Goal: Browse casually: Explore the website without a specific task or goal

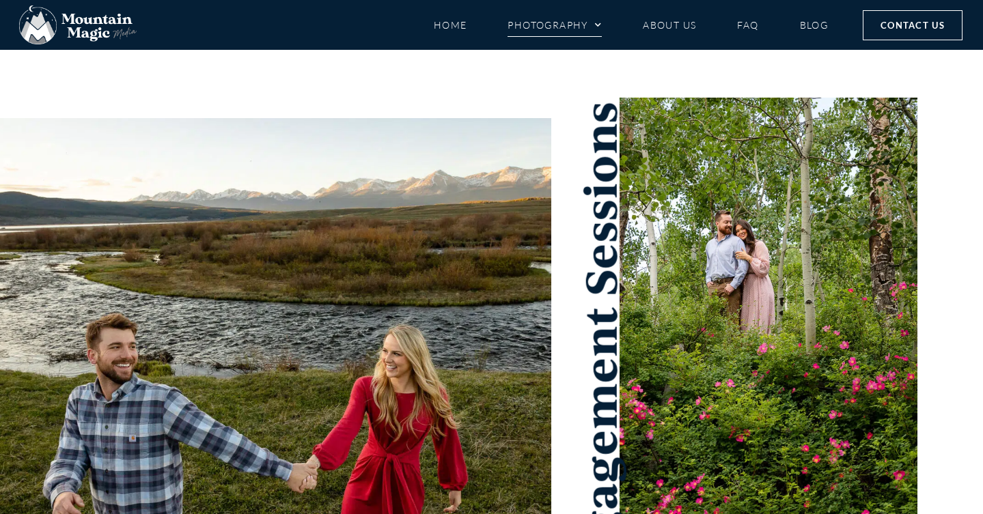
click at [593, 26] on span "Menu" at bounding box center [595, 25] width 14 height 20
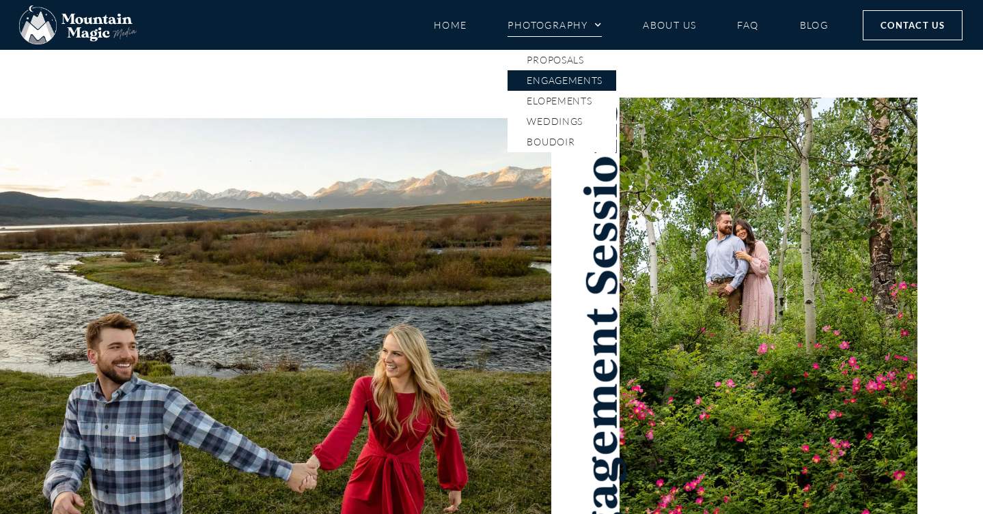
click at [581, 82] on link "Engagements" at bounding box center [562, 80] width 109 height 20
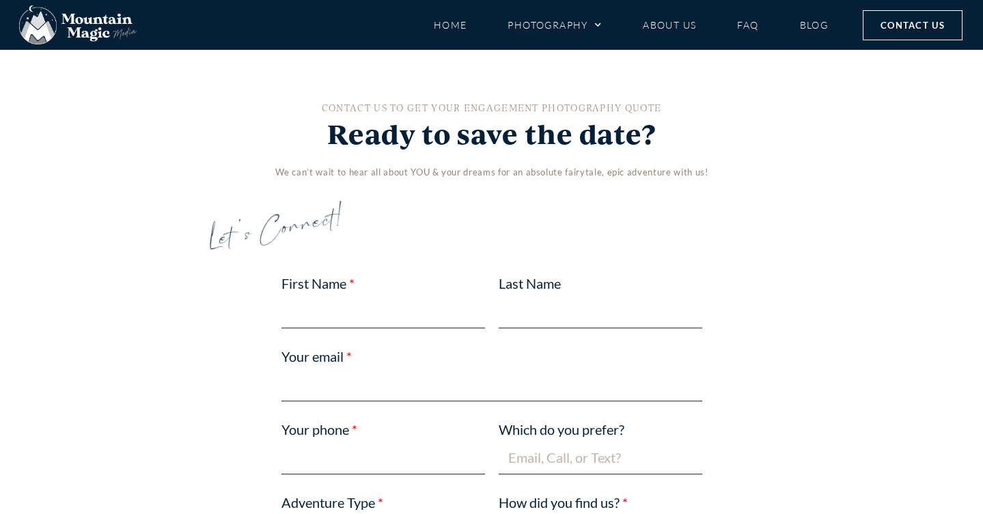
scroll to position [2763, 0]
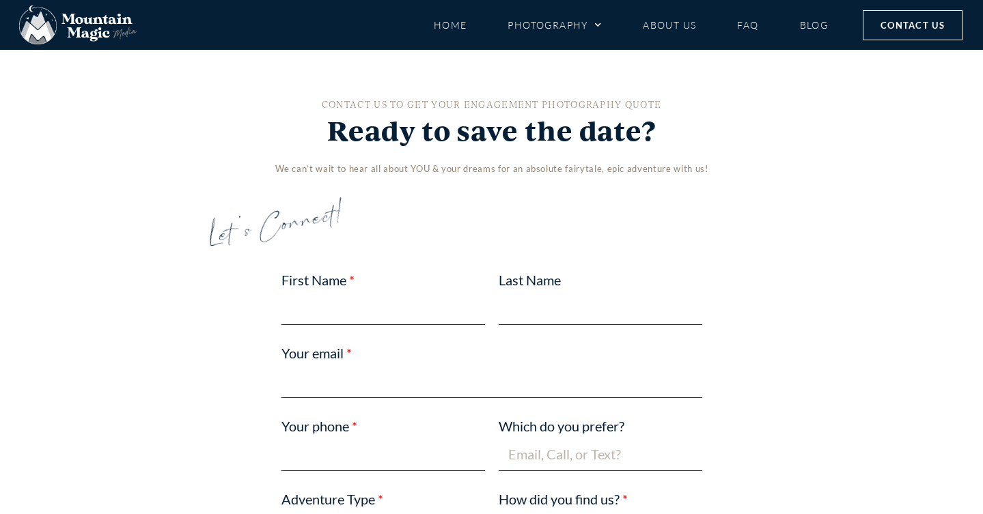
click at [693, 375] on span "Washington Gulch Wildflower Engagement" at bounding box center [705, 403] width 258 height 57
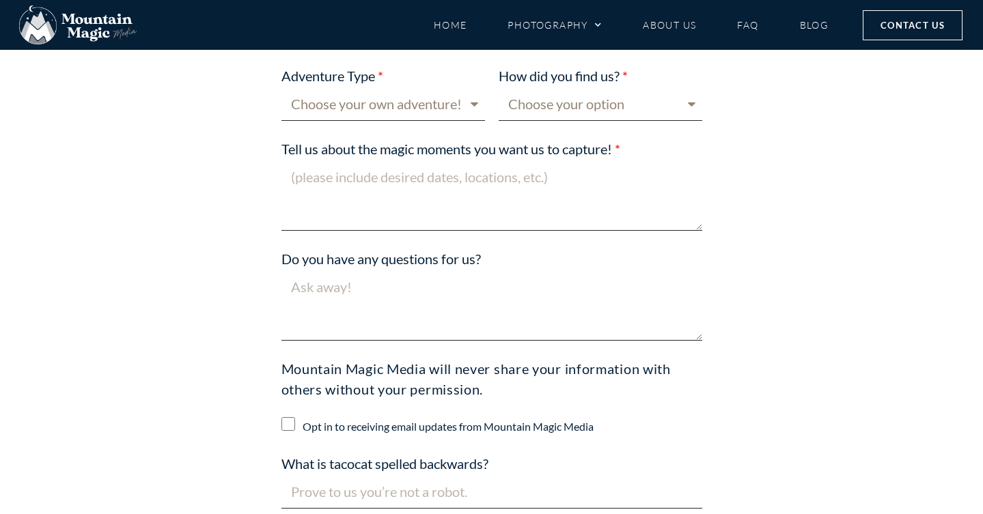
scroll to position [3188, 0]
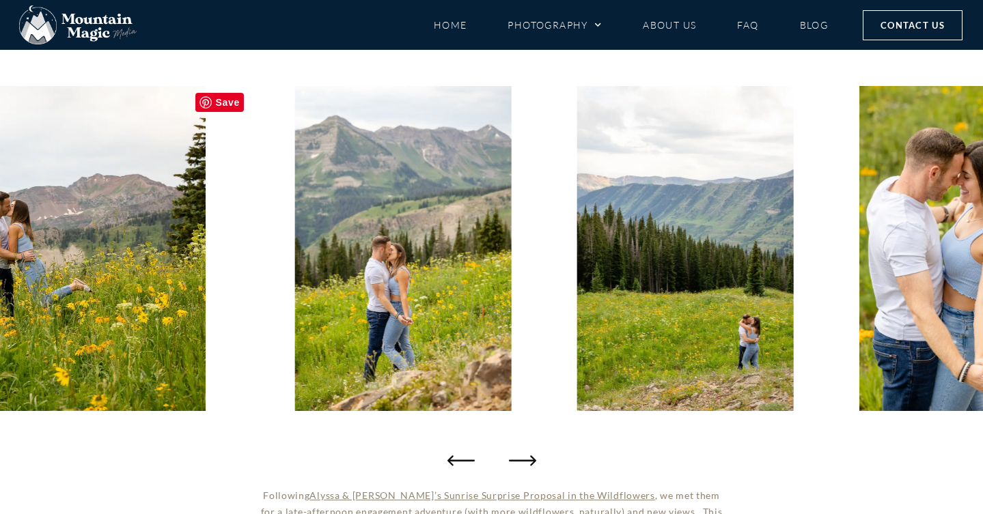
scroll to position [148, 0]
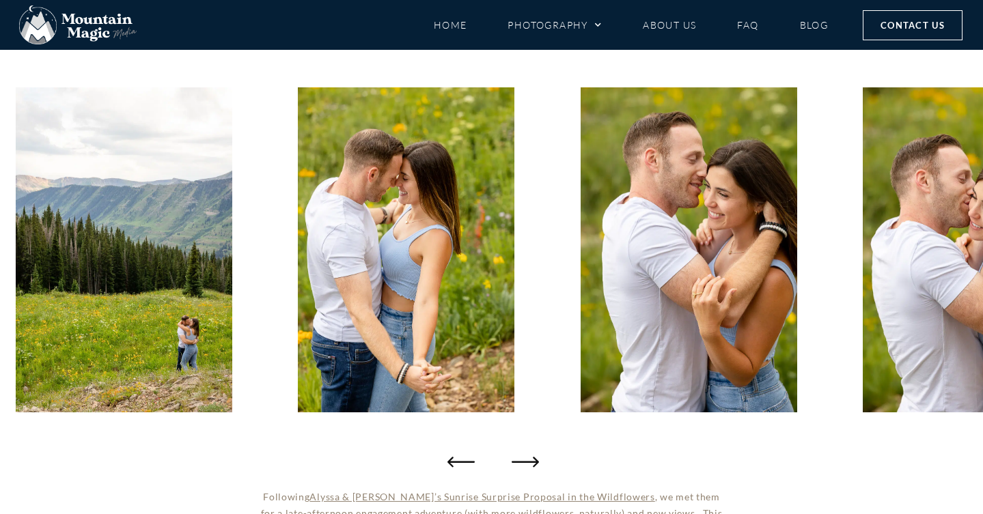
click at [527, 460] on icon "Next slide" at bounding box center [525, 461] width 27 height 27
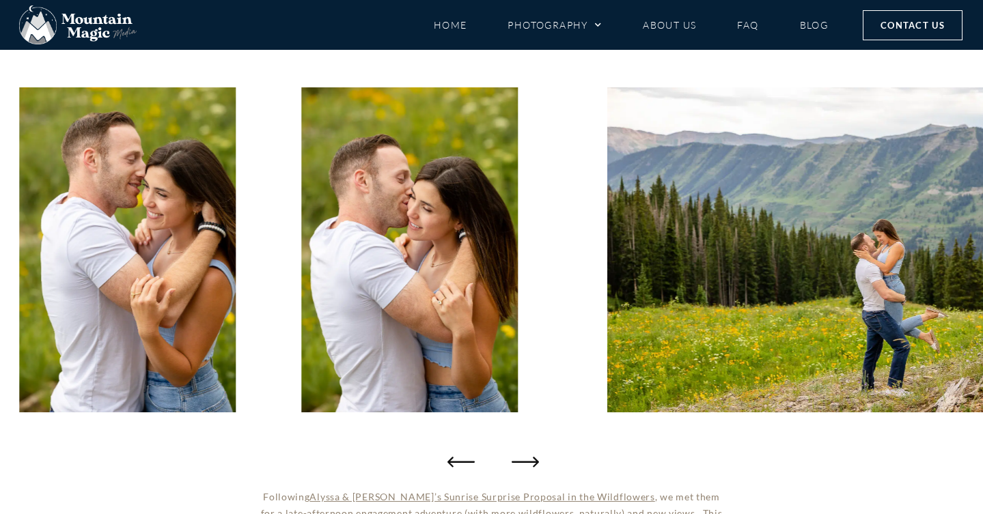
click at [527, 461] on icon "Next slide" at bounding box center [525, 462] width 27 height 10
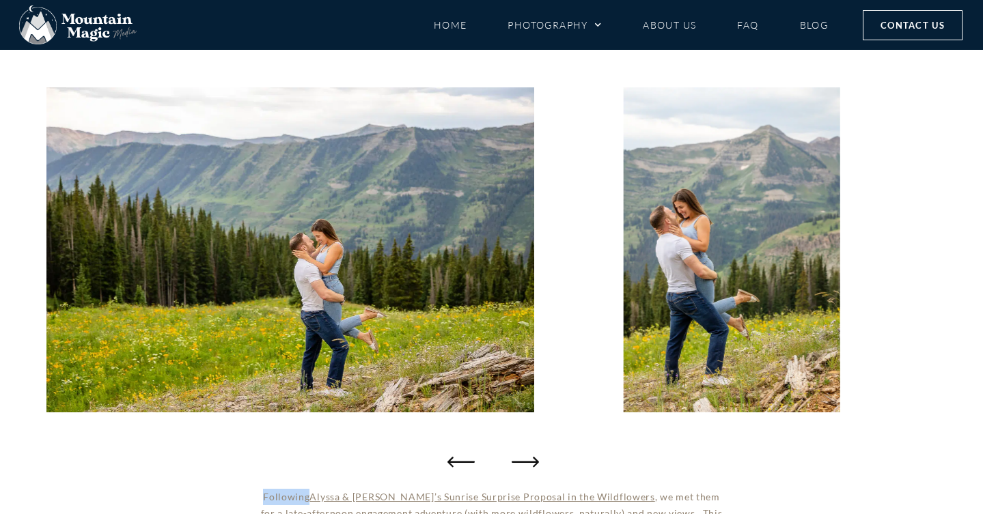
click at [528, 461] on icon "Next slide" at bounding box center [525, 462] width 27 height 10
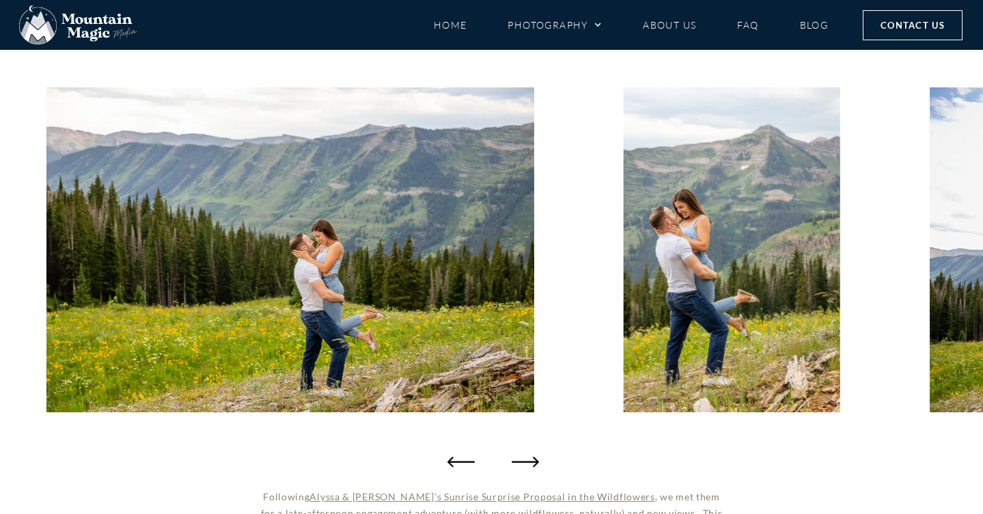
click at [526, 461] on icon "Next slide" at bounding box center [525, 461] width 27 height 27
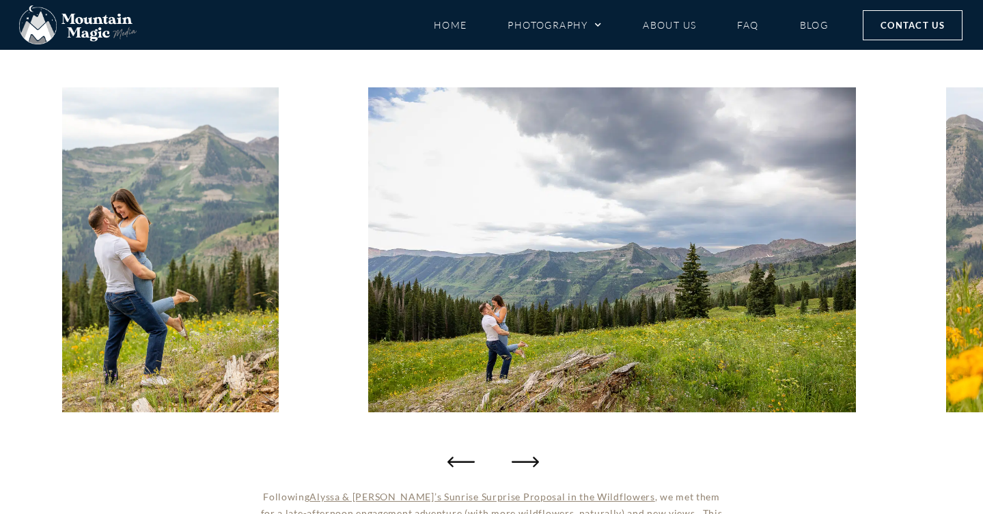
click at [526, 461] on icon "Next slide" at bounding box center [525, 461] width 27 height 27
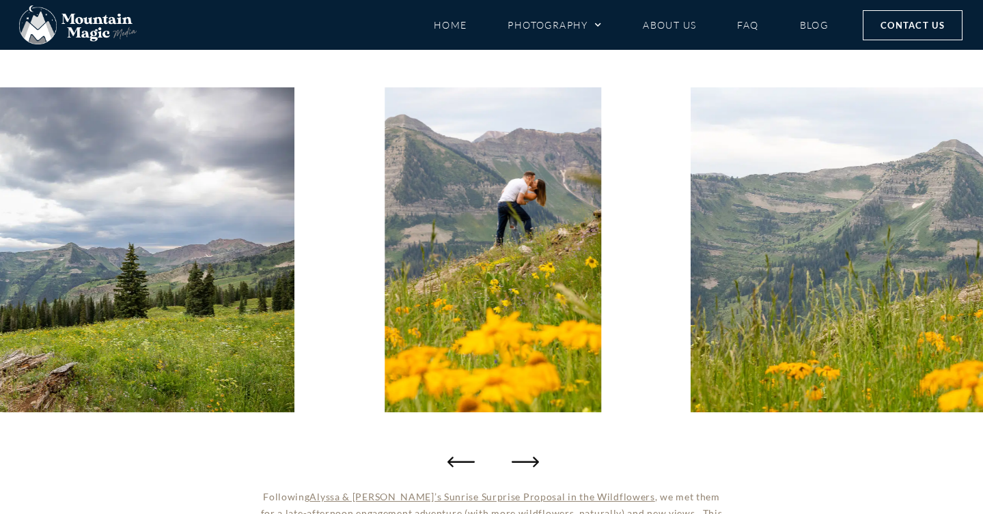
click at [526, 461] on icon "Next slide" at bounding box center [525, 461] width 27 height 27
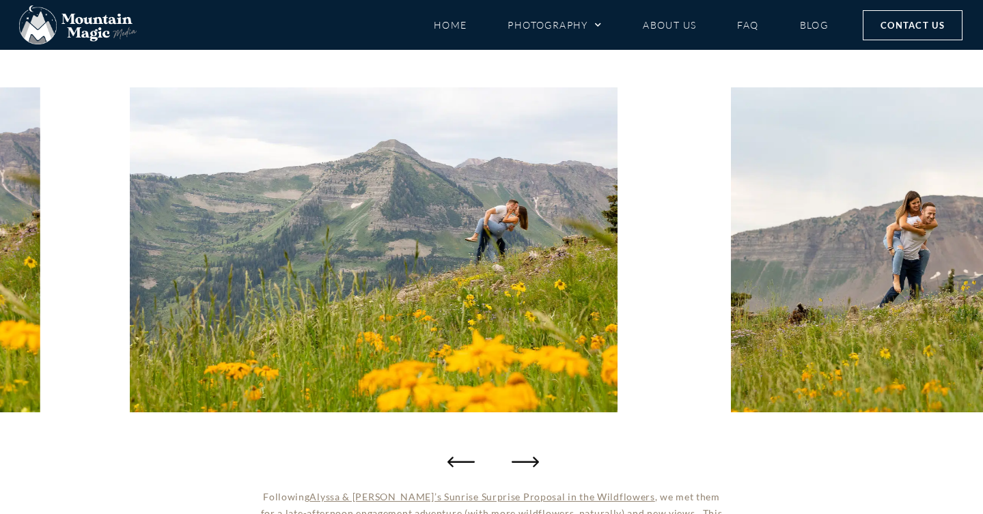
click at [527, 461] on icon "Next slide" at bounding box center [525, 461] width 27 height 27
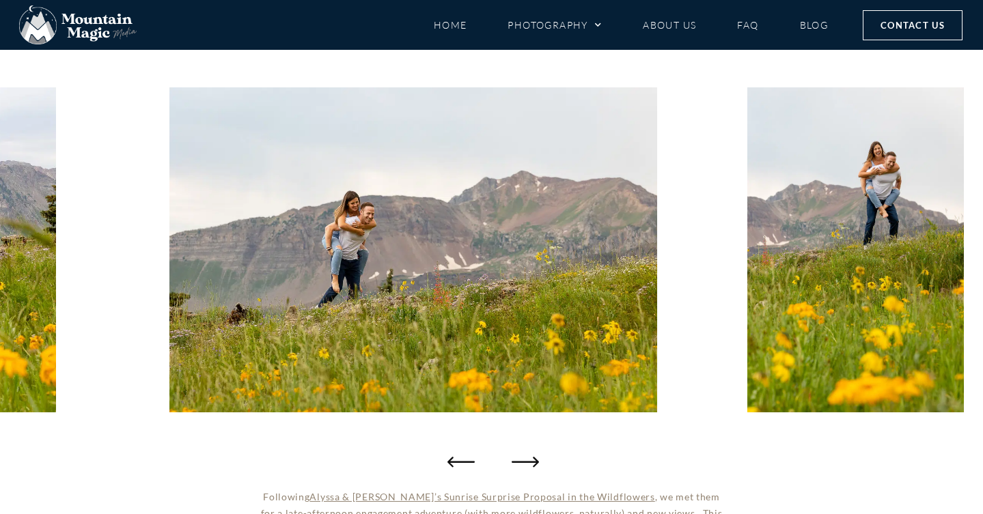
click at [527, 461] on icon "Next slide" at bounding box center [525, 461] width 27 height 27
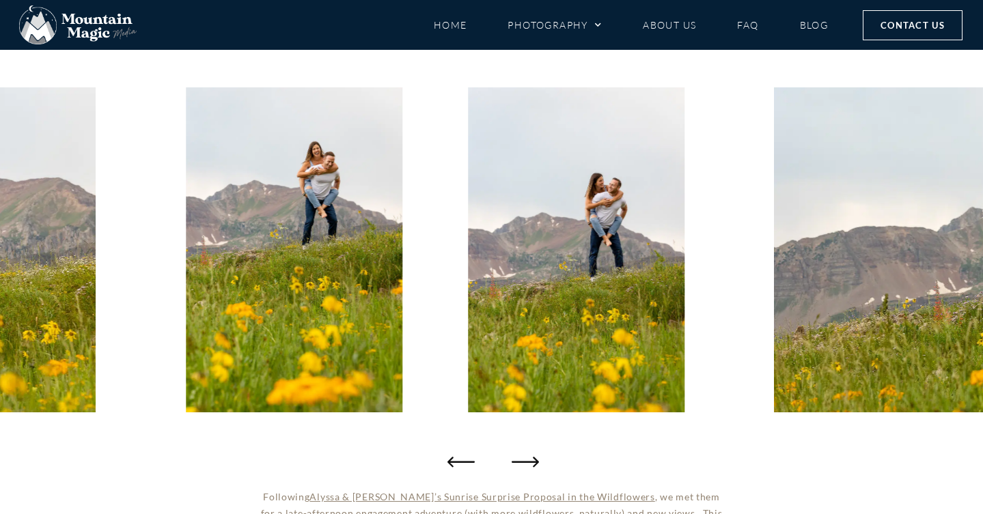
click at [527, 461] on icon "Next slide" at bounding box center [525, 461] width 27 height 27
